Goal: Transaction & Acquisition: Purchase product/service

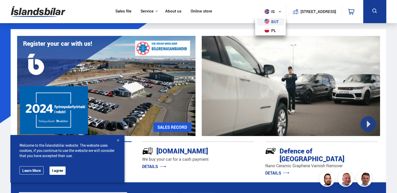
click at [272, 21] on font "but" at bounding box center [276, 21] width 8 height 4
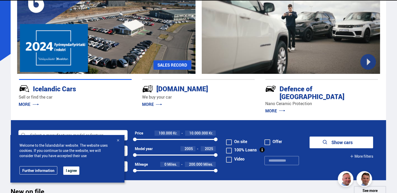
scroll to position [104, 0]
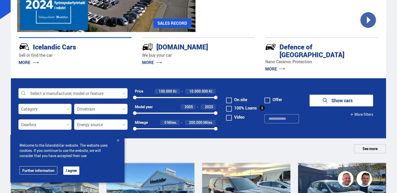
click at [119, 140] on div at bounding box center [117, 140] width 5 height 5
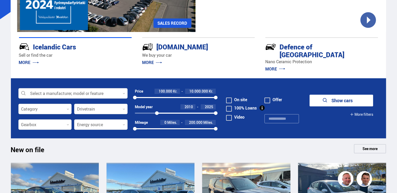
drag, startPoint x: 134, startPoint y: 104, endPoint x: 157, endPoint y: 108, distance: 22.9
click at [157, 111] on div "2010 2025" at bounding box center [175, 113] width 81 height 5
drag, startPoint x: 134, startPoint y: 90, endPoint x: 139, endPoint y: 93, distance: 5.2
click at [139, 95] on div "544393 10000000" at bounding box center [175, 97] width 81 height 5
drag, startPoint x: 215, startPoint y: 90, endPoint x: 146, endPoint y: 96, distance: 69.3
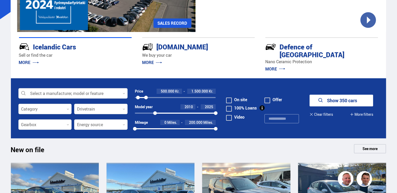
click at [146, 96] on div "Price 500.000 Kr. 1.500.000 Kr. 500000 1461645" at bounding box center [175, 97] width 81 height 16
click at [67, 123] on icon at bounding box center [68, 124] width 2 height 2
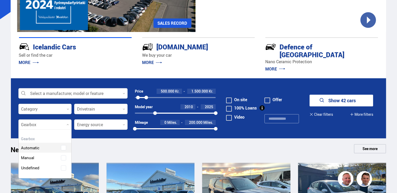
scroll to position [48, 53]
click at [36, 140] on div "Automatic" at bounding box center [45, 144] width 53 height 18
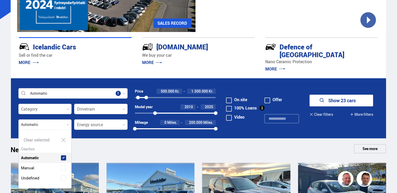
click at [344, 97] on font "Show 23 cars" at bounding box center [343, 100] width 28 height 6
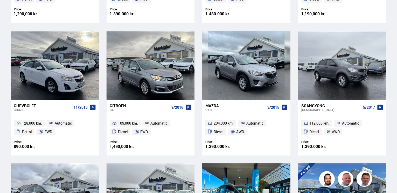
scroll to position [234, 0]
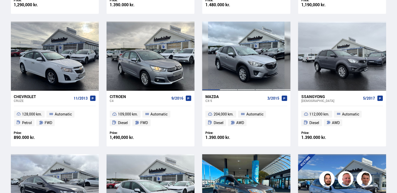
click at [216, 59] on div at bounding box center [211, 56] width 18 height 69
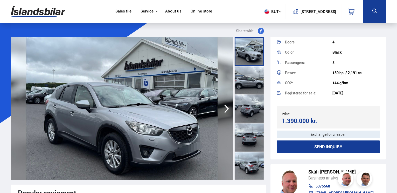
scroll to position [26, 0]
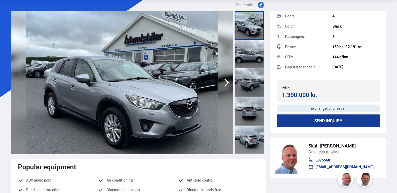
click at [227, 81] on icon "button" at bounding box center [227, 82] width 5 height 9
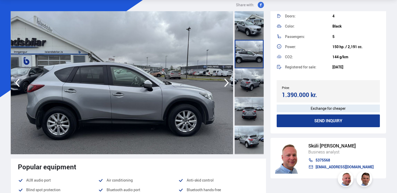
click at [227, 81] on icon "button" at bounding box center [227, 82] width 5 height 9
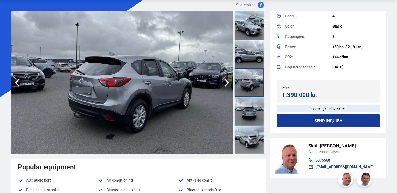
click at [227, 81] on icon "button" at bounding box center [227, 82] width 5 height 9
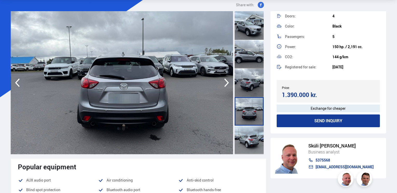
click at [227, 81] on icon "button" at bounding box center [227, 82] width 5 height 9
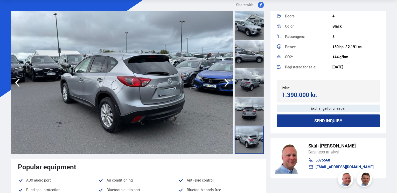
click at [227, 81] on icon "button" at bounding box center [227, 82] width 5 height 9
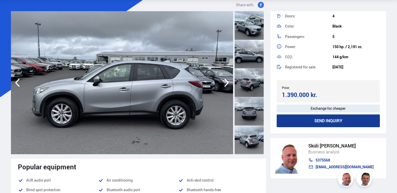
click at [227, 81] on icon "button" at bounding box center [227, 82] width 5 height 9
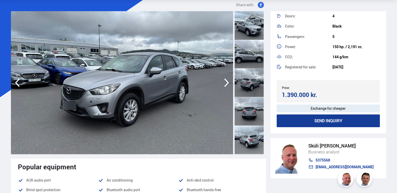
click at [227, 81] on icon "button" at bounding box center [227, 82] width 5 height 9
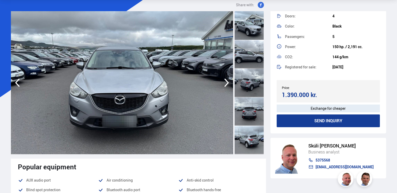
click at [227, 81] on icon "button" at bounding box center [227, 82] width 5 height 9
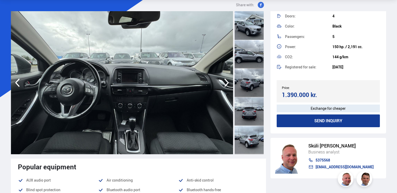
click at [227, 81] on icon "button" at bounding box center [227, 82] width 5 height 9
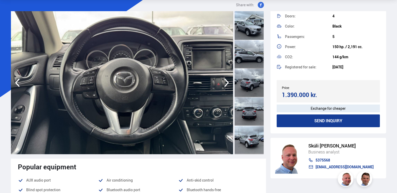
click at [227, 83] on icon "button" at bounding box center [227, 82] width 10 height 12
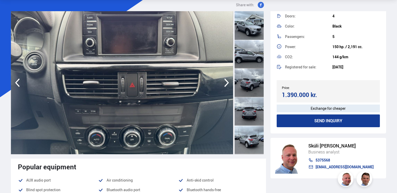
click at [227, 83] on icon "button" at bounding box center [227, 82] width 10 height 12
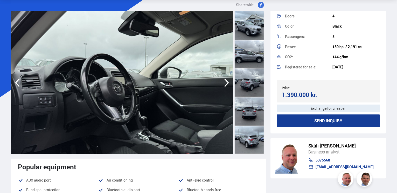
click at [227, 83] on icon "button" at bounding box center [227, 82] width 10 height 12
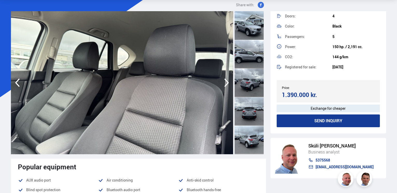
click at [227, 83] on icon "button" at bounding box center [227, 82] width 10 height 12
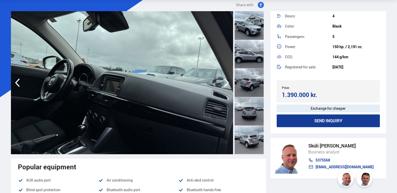
click at [227, 83] on icon "button" at bounding box center [227, 82] width 10 height 12
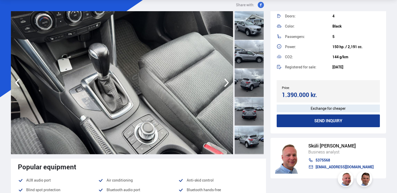
click at [227, 83] on icon "button" at bounding box center [227, 82] width 10 height 12
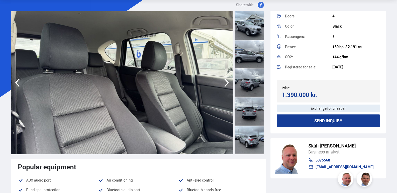
click at [227, 83] on icon "button" at bounding box center [227, 82] width 10 height 12
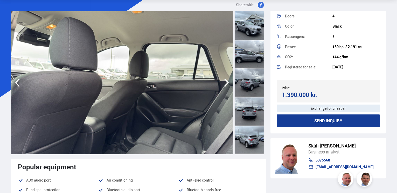
click at [227, 83] on icon "button" at bounding box center [227, 82] width 10 height 12
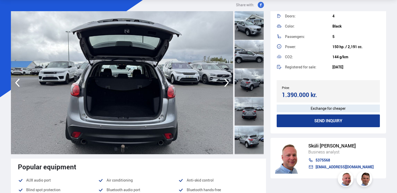
click at [227, 83] on icon "button" at bounding box center [227, 82] width 10 height 12
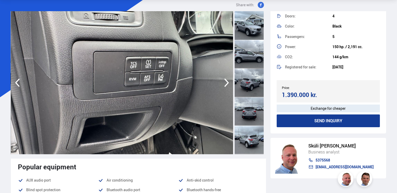
click at [227, 83] on icon "button" at bounding box center [227, 82] width 10 height 12
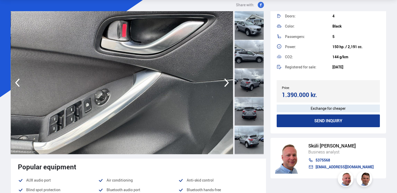
click at [227, 83] on icon "button" at bounding box center [227, 82] width 10 height 12
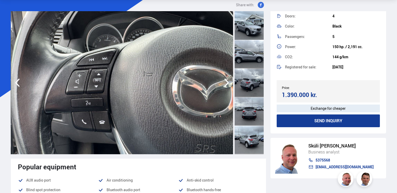
click at [227, 83] on icon "button" at bounding box center [227, 82] width 10 height 12
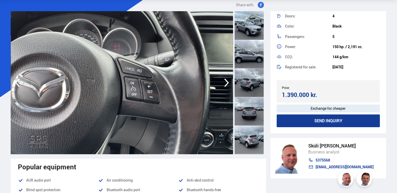
click at [227, 83] on icon "button" at bounding box center [227, 82] width 10 height 12
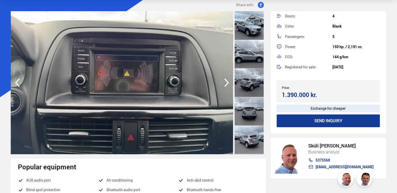
click at [227, 83] on icon "button" at bounding box center [227, 82] width 10 height 12
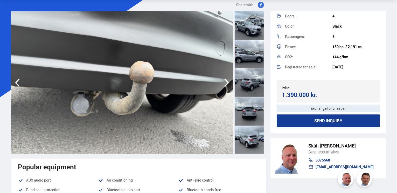
click at [227, 83] on icon "button" at bounding box center [227, 82] width 10 height 12
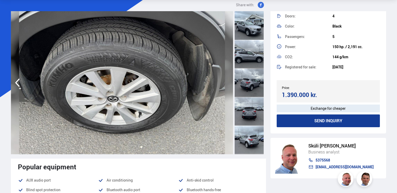
click at [227, 83] on img at bounding box center [122, 82] width 222 height 143
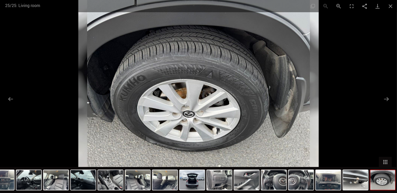
click at [191, 75] on img at bounding box center [198, 96] width 241 height 193
drag, startPoint x: 210, startPoint y: 71, endPoint x: 210, endPoint y: 89, distance: 18.7
click at [210, 89] on img at bounding box center [198, 96] width 241 height 193
click at [247, 126] on img at bounding box center [198, 96] width 241 height 193
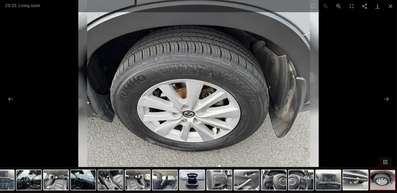
click at [247, 126] on img at bounding box center [198, 96] width 241 height 193
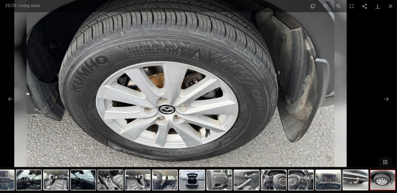
click at [233, 134] on img at bounding box center [180, 85] width 332 height 266
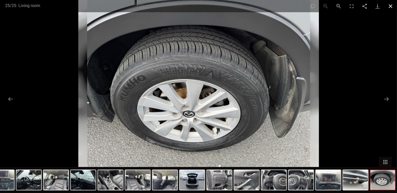
click at [390, 7] on button "Close gallery" at bounding box center [390, 6] width 13 height 12
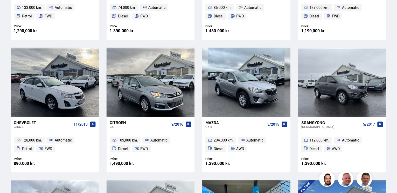
scroll to position [234, 0]
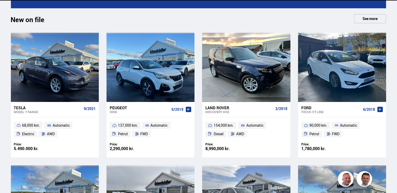
scroll to position [48, 0]
